Goal: Find specific page/section: Find specific page/section

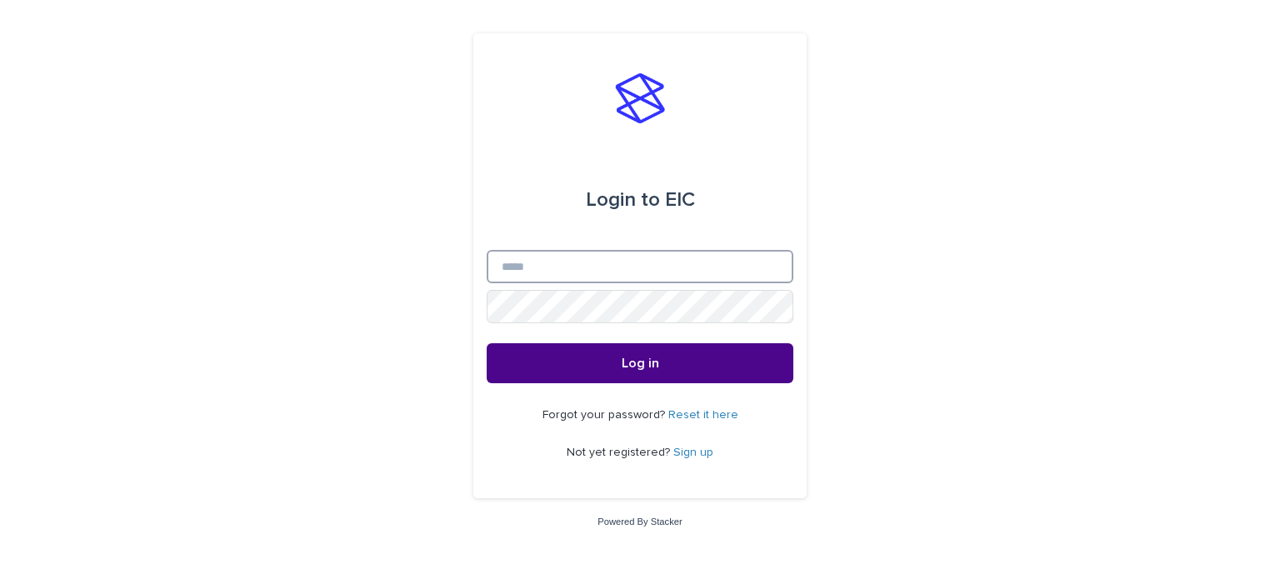
click at [537, 266] on input "Email" at bounding box center [640, 266] width 307 height 33
type input "**********"
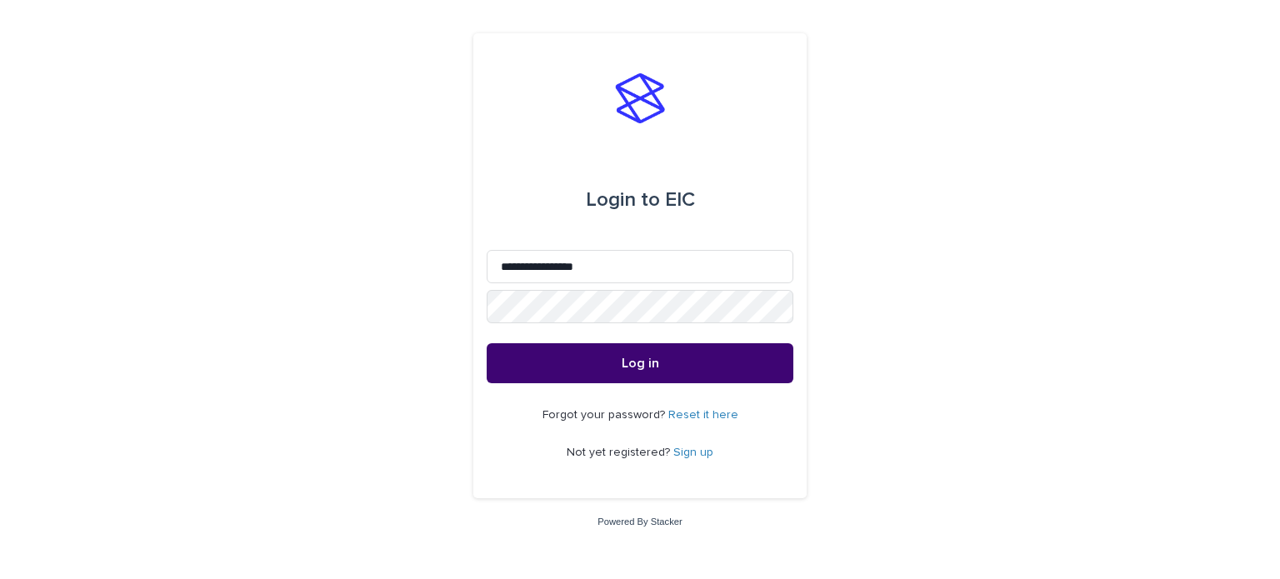
click at [627, 352] on button "Log in" at bounding box center [640, 363] width 307 height 40
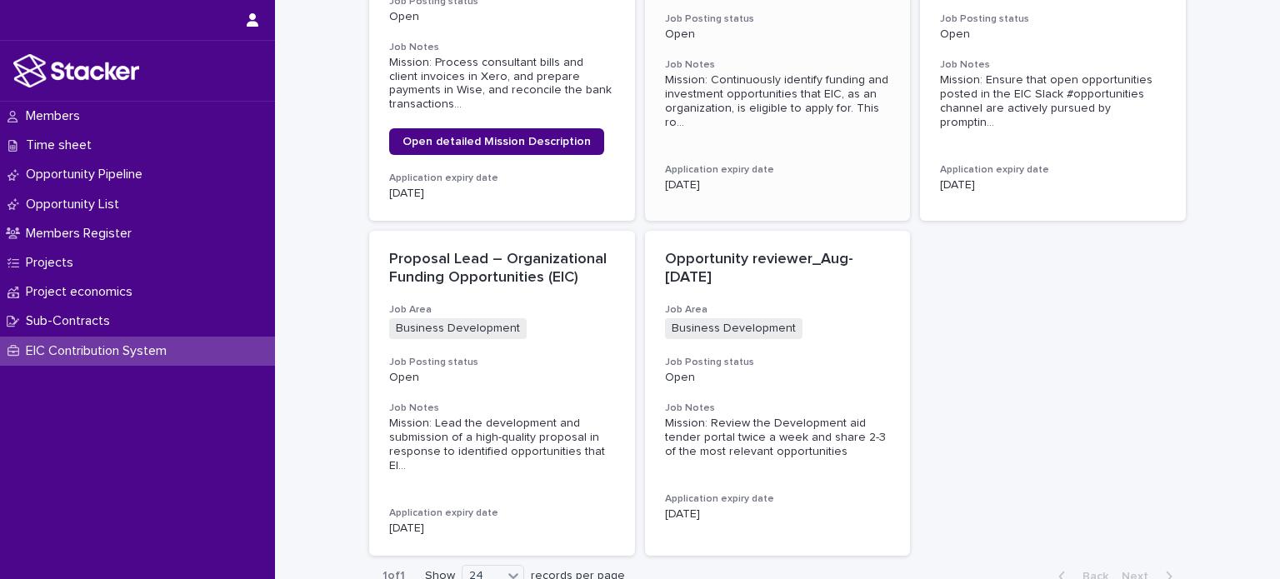
scroll to position [750, 0]
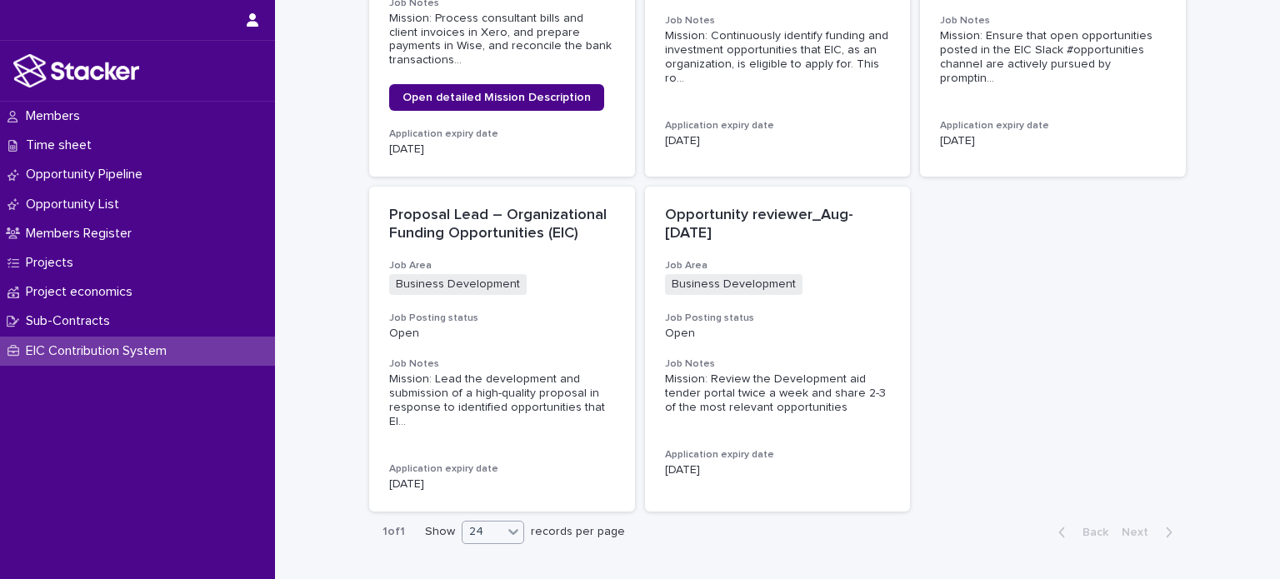
click at [503, 522] on div at bounding box center [513, 532] width 20 height 20
click at [486, 535] on div "24" at bounding box center [487, 532] width 61 height 20
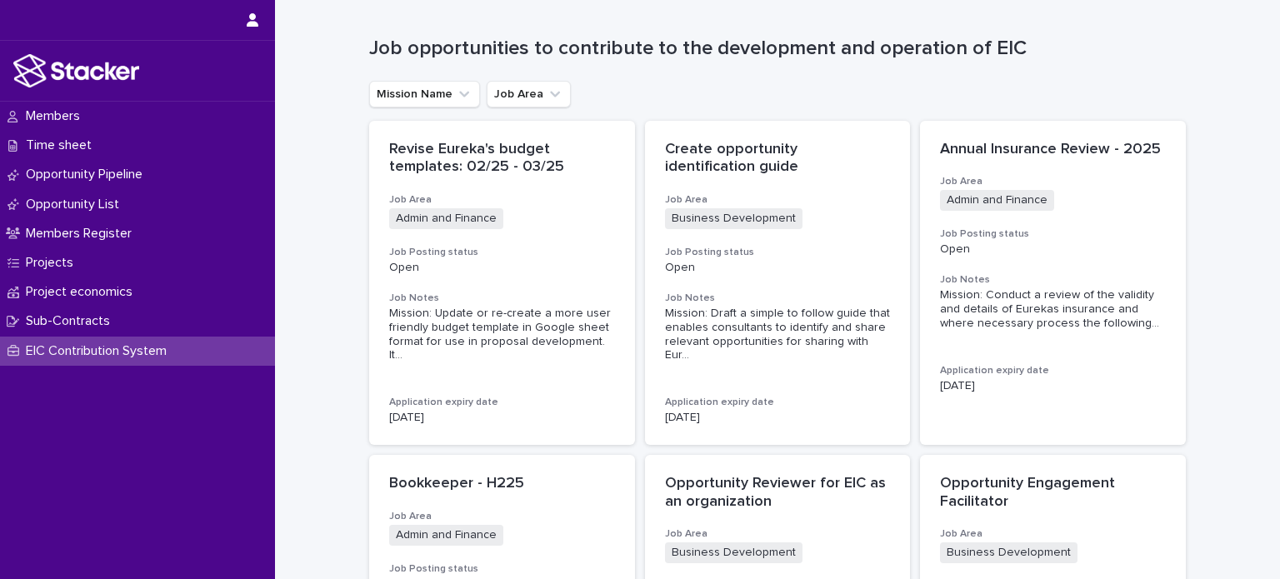
scroll to position [0, 0]
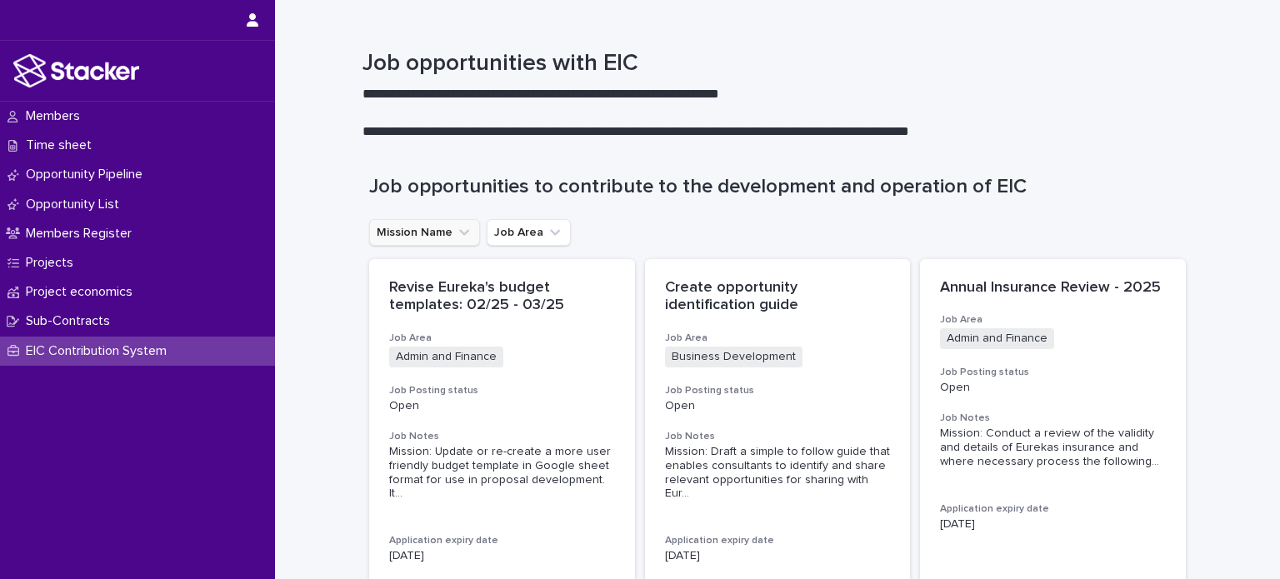
click at [470, 237] on button "Mission Name" at bounding box center [424, 232] width 111 height 27
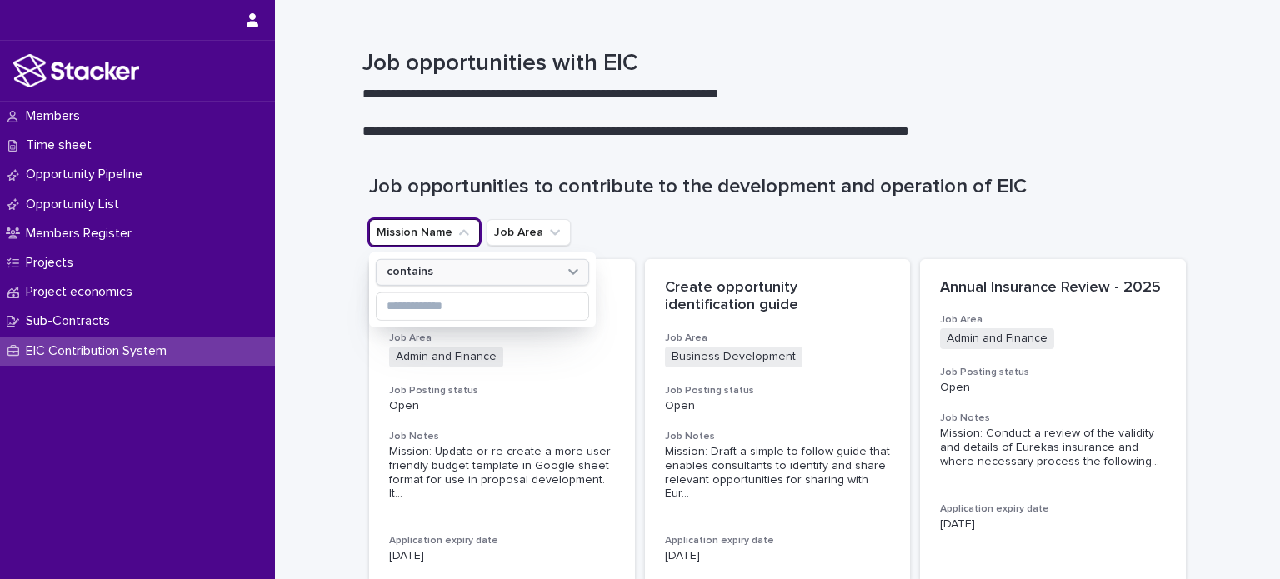
click at [473, 274] on div "contains" at bounding box center [472, 271] width 184 height 17
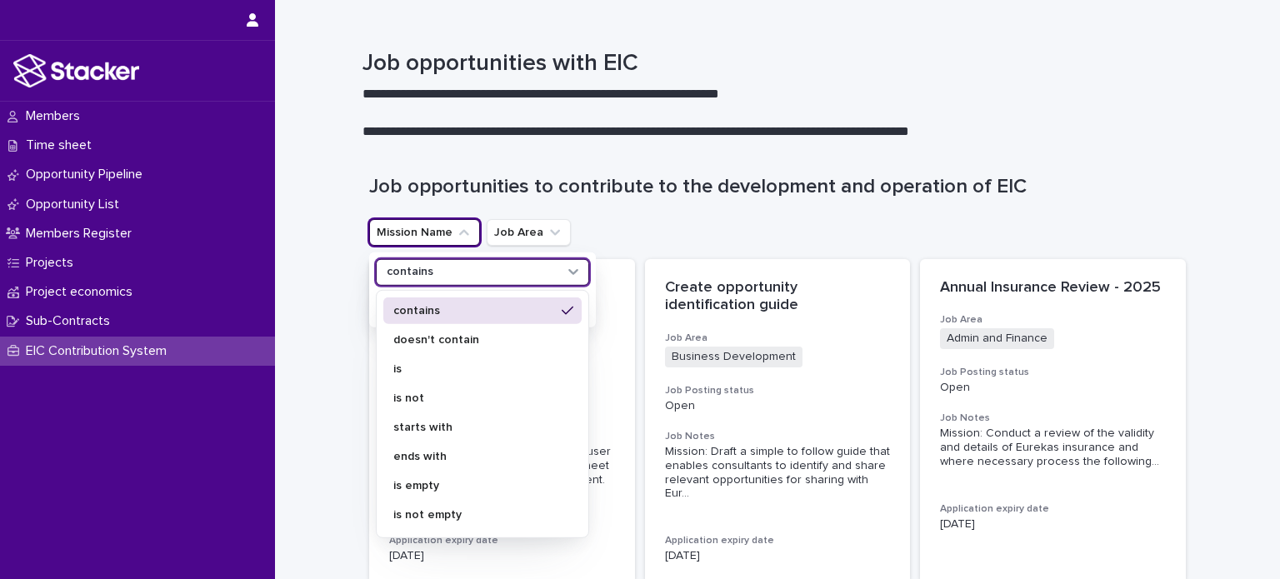
click at [478, 308] on p "contains" at bounding box center [474, 310] width 162 height 12
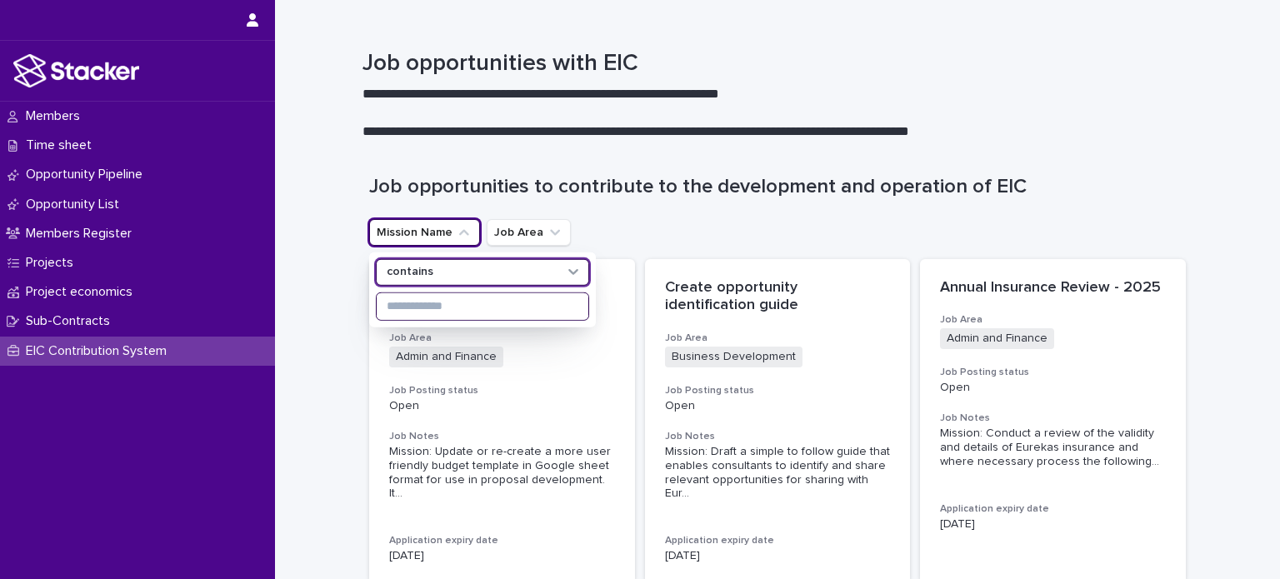
click at [465, 311] on input at bounding box center [483, 306] width 212 height 27
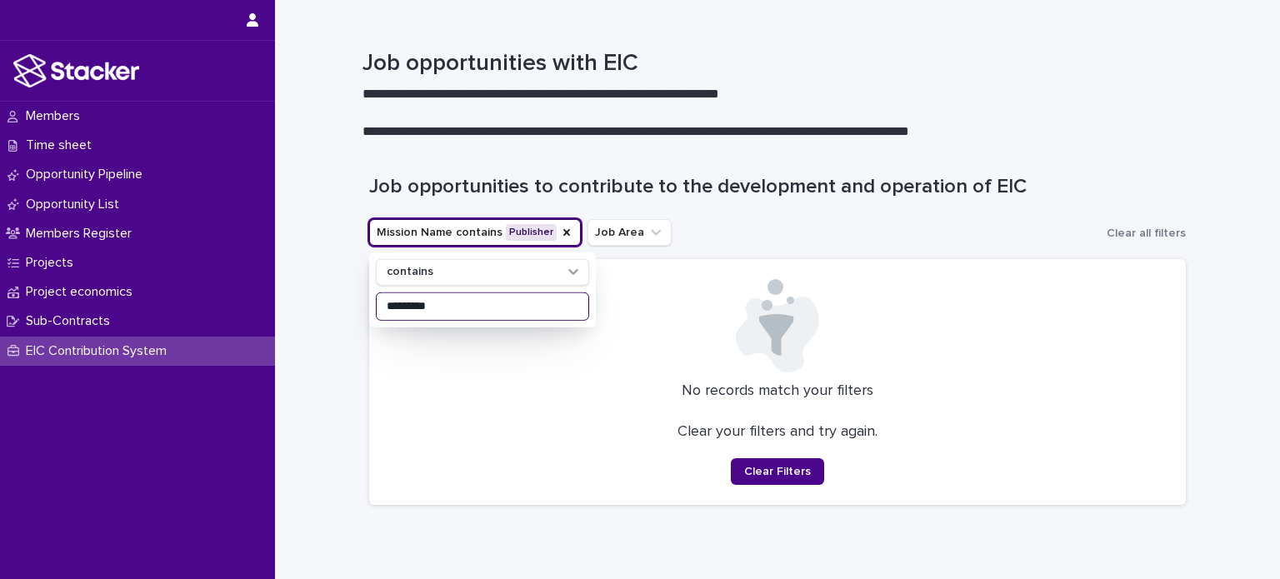
type input "*********"
click at [590, 386] on p "No records match your filters" at bounding box center [777, 391] width 776 height 18
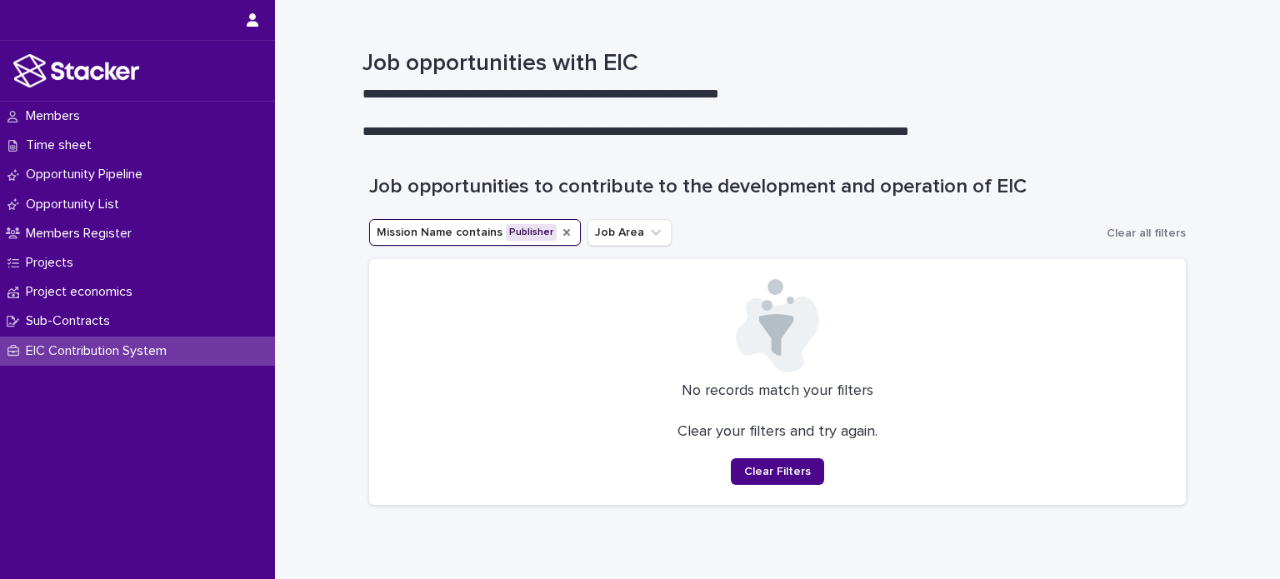
click at [560, 231] on icon "Mission Name" at bounding box center [566, 232] width 13 height 13
click at [585, 227] on div "Mission Name Job Area Clear all filters" at bounding box center [777, 232] width 816 height 27
click at [550, 229] on icon "Job Area" at bounding box center [555, 232] width 10 height 6
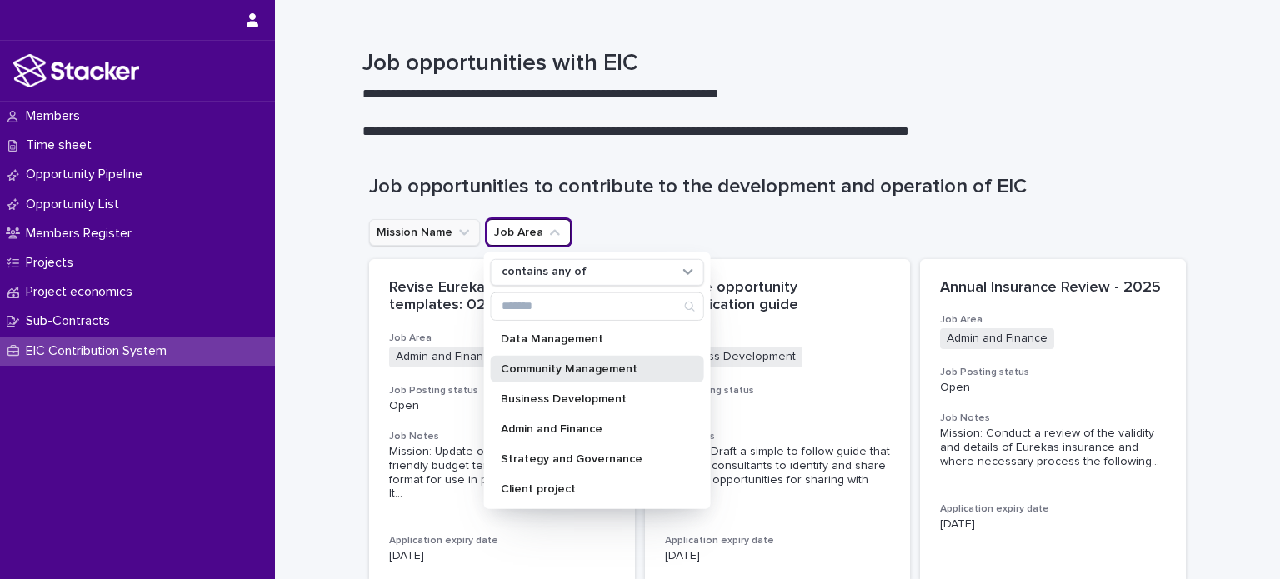
click at [617, 372] on p "Community Management" at bounding box center [589, 369] width 177 height 12
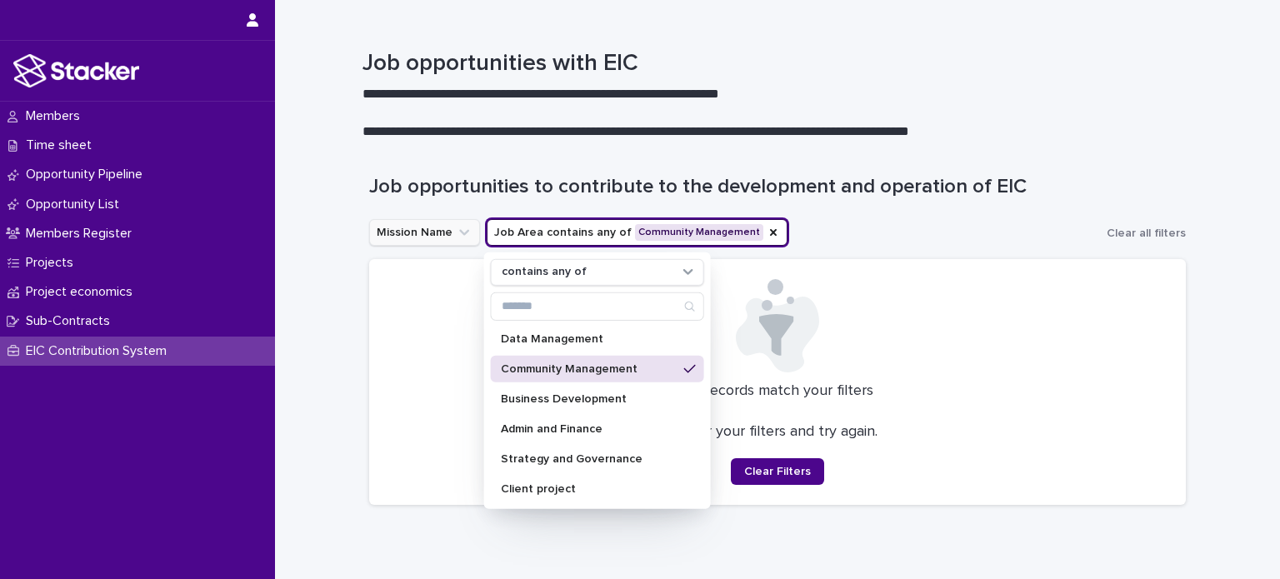
click at [916, 219] on div "Mission Name Job Area contains any of Community Management contains any of Data…" at bounding box center [777, 232] width 816 height 27
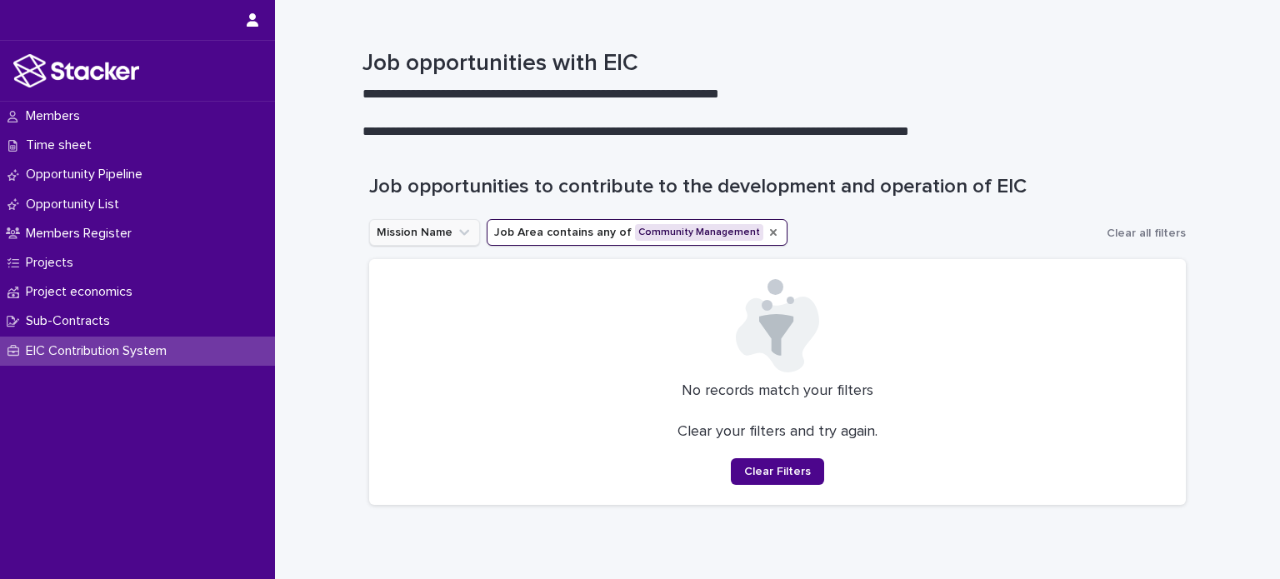
click at [766, 235] on icon "Job Area" at bounding box center [772, 232] width 13 height 13
click at [547, 233] on icon "Job Area" at bounding box center [555, 232] width 17 height 17
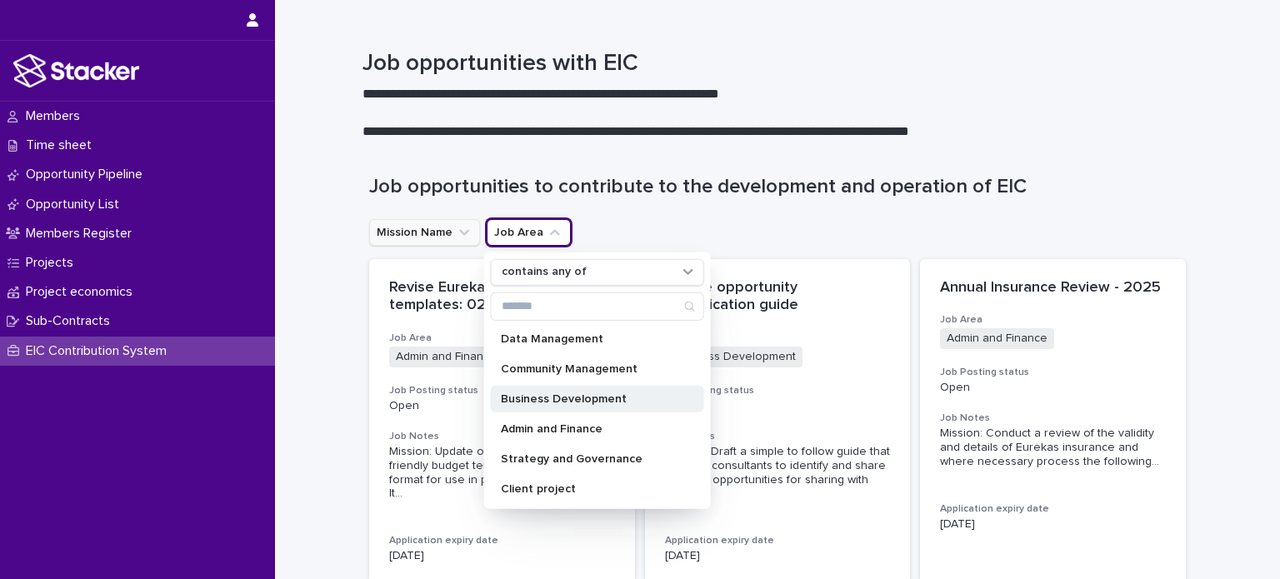
click at [576, 393] on p "Business Development" at bounding box center [589, 399] width 177 height 12
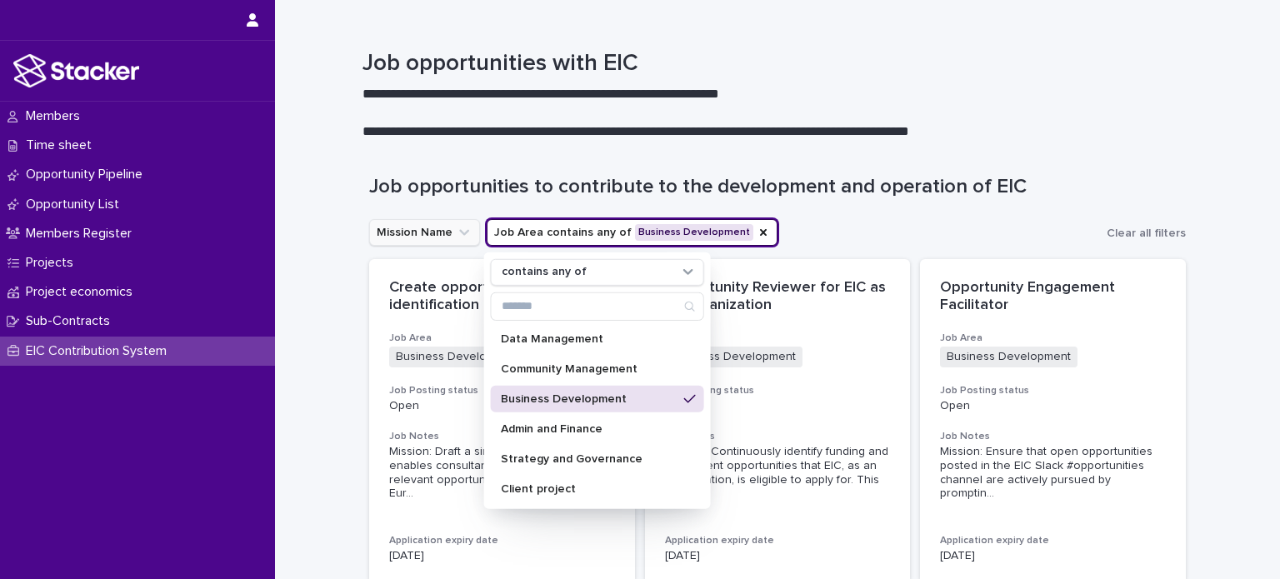
click at [876, 214] on div "Job opportunities to contribute to the development and operation of EIC" at bounding box center [777, 180] width 816 height 77
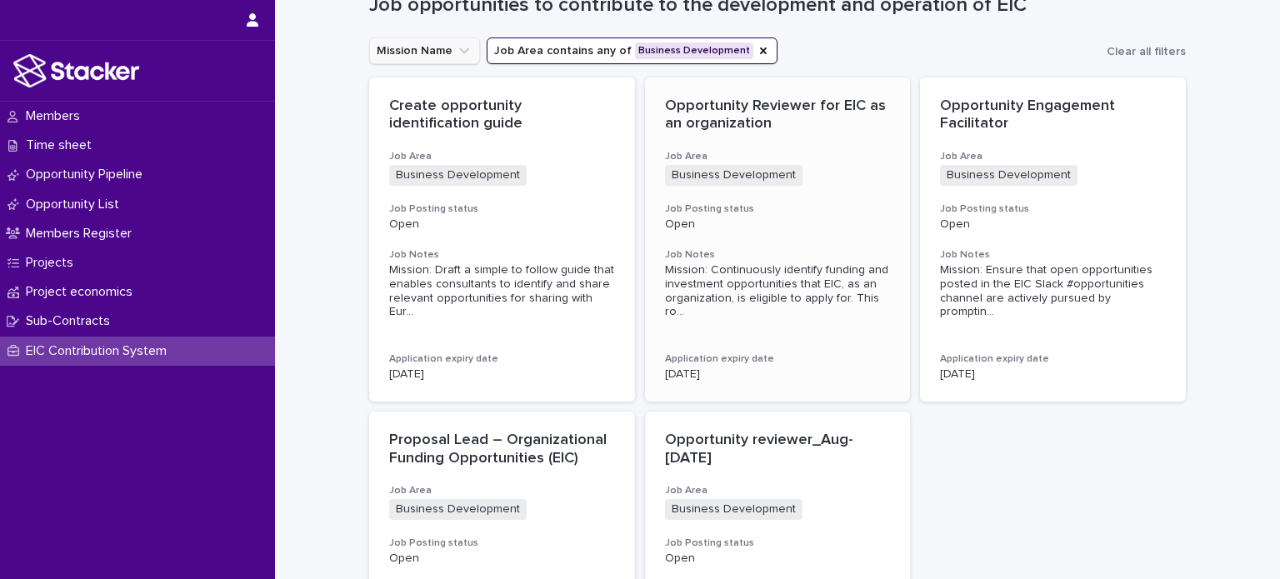
scroll to position [149, 0]
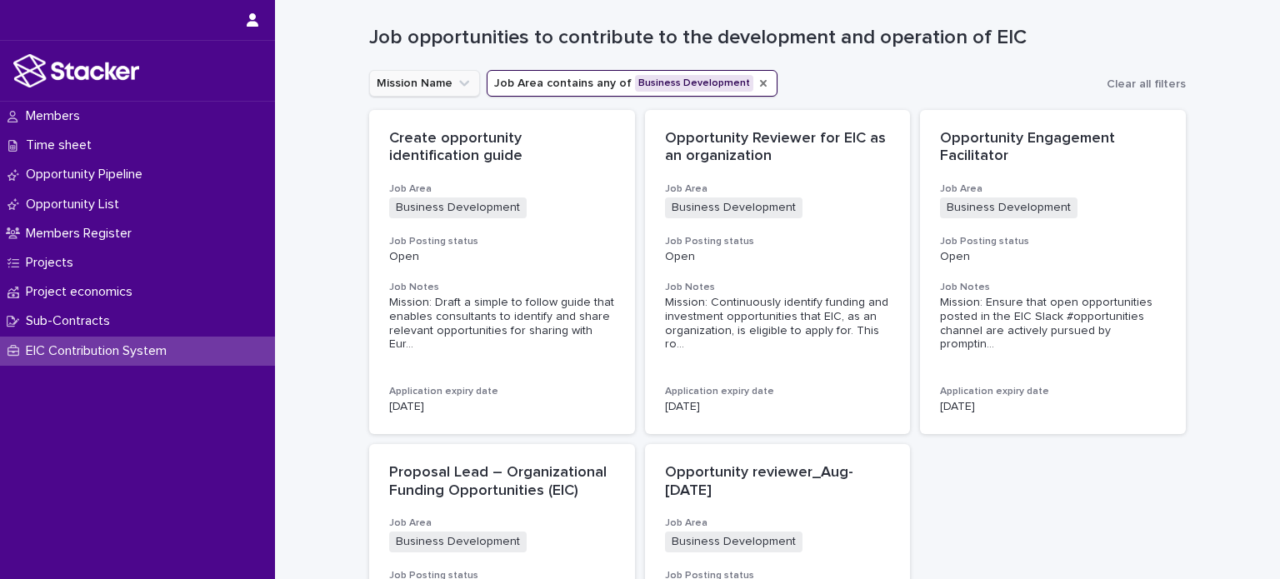
click at [756, 87] on icon "Job Area" at bounding box center [762, 83] width 13 height 13
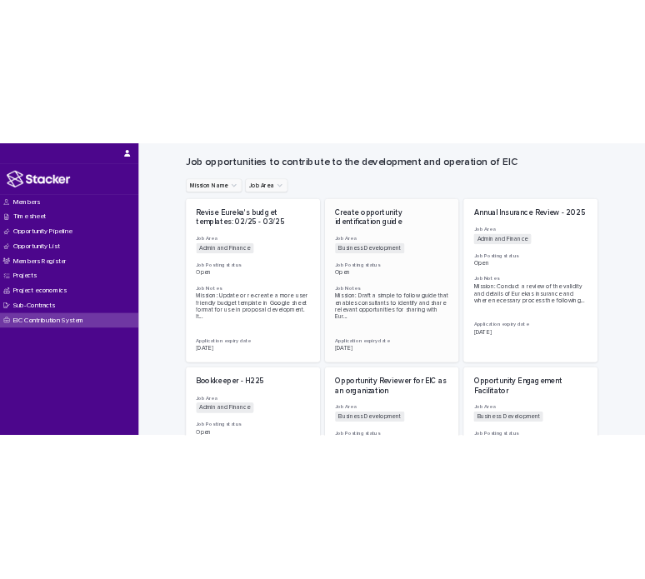
scroll to position [164, 0]
